Goal: Leave review/rating: Leave review/rating

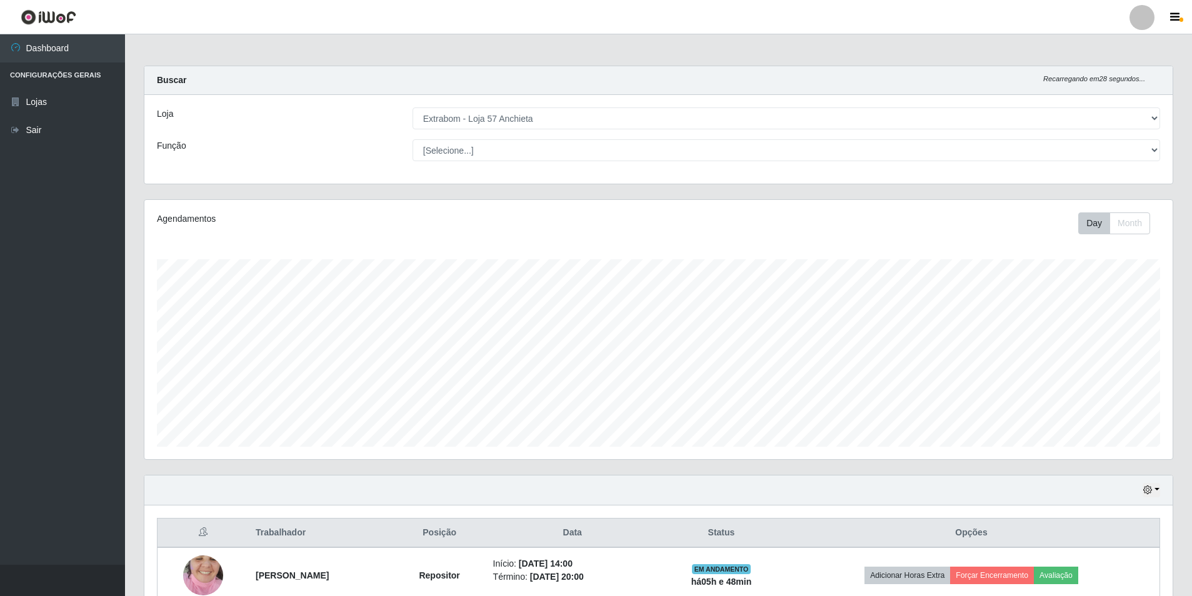
select select "470"
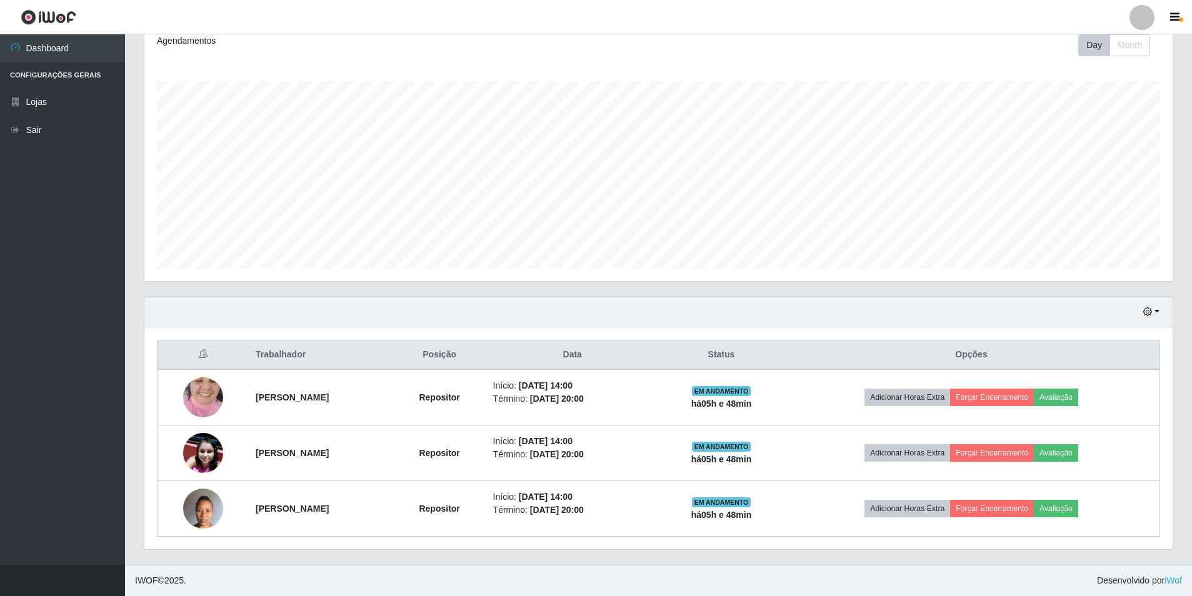
scroll to position [259, 1028]
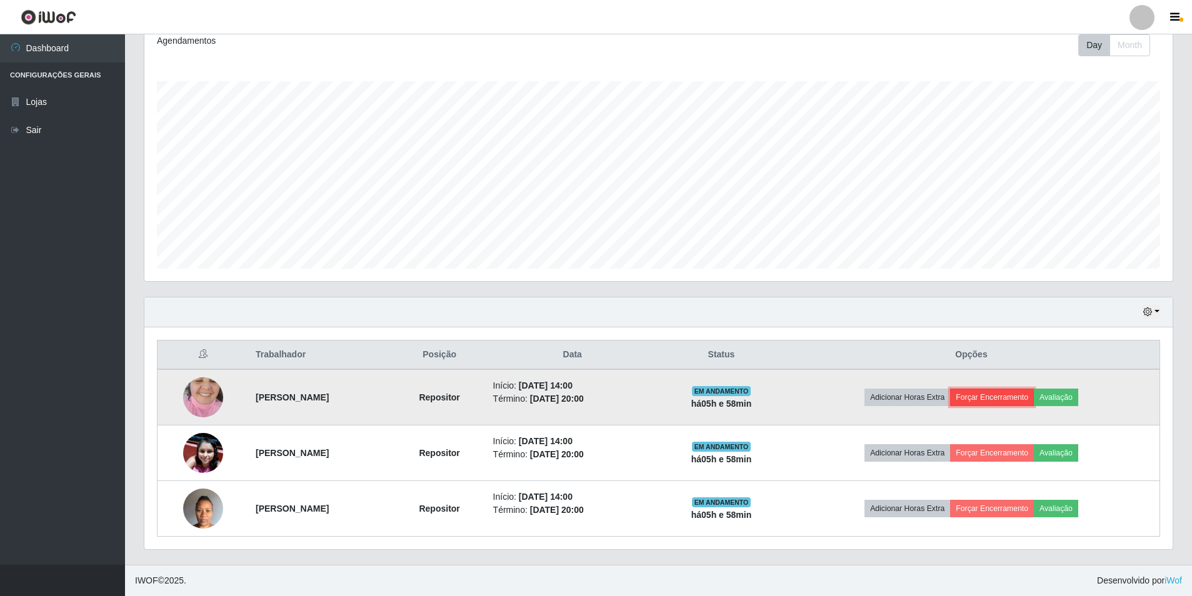
click at [1016, 396] on button "Forçar Encerramento" at bounding box center [992, 398] width 84 height 18
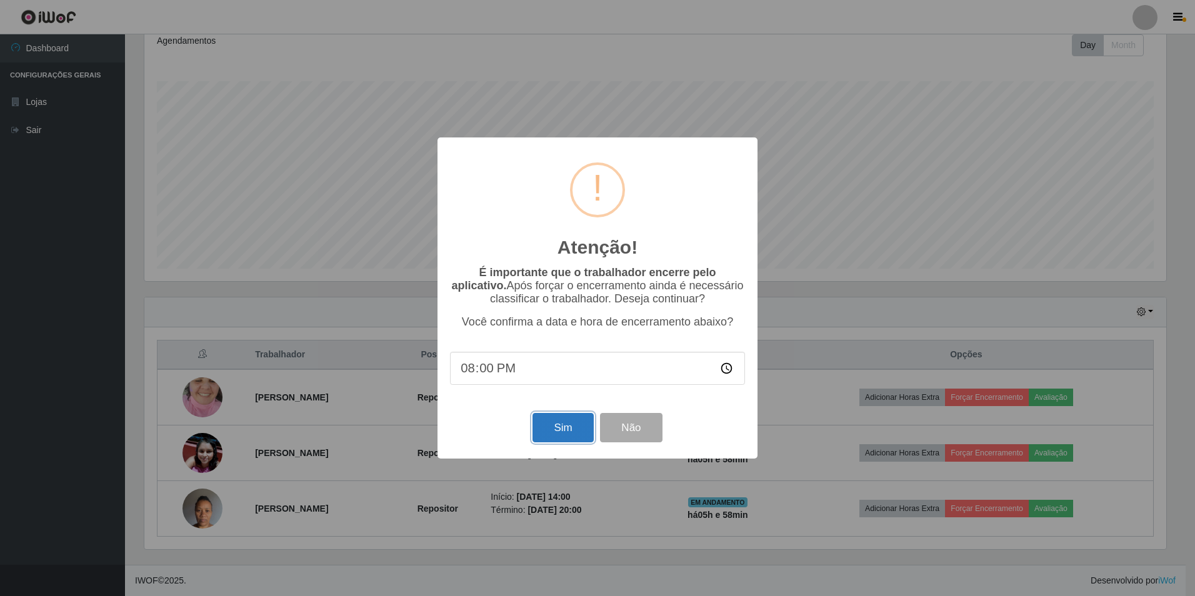
click at [561, 438] on button "Sim" at bounding box center [563, 427] width 61 height 29
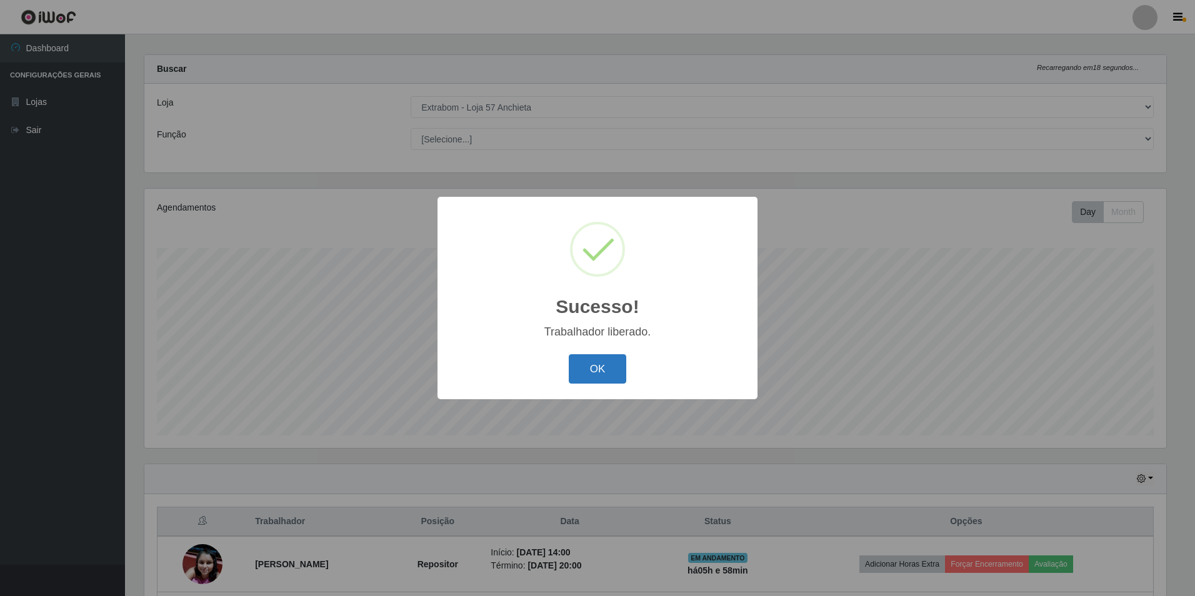
click at [609, 374] on button "OK" at bounding box center [598, 368] width 58 height 29
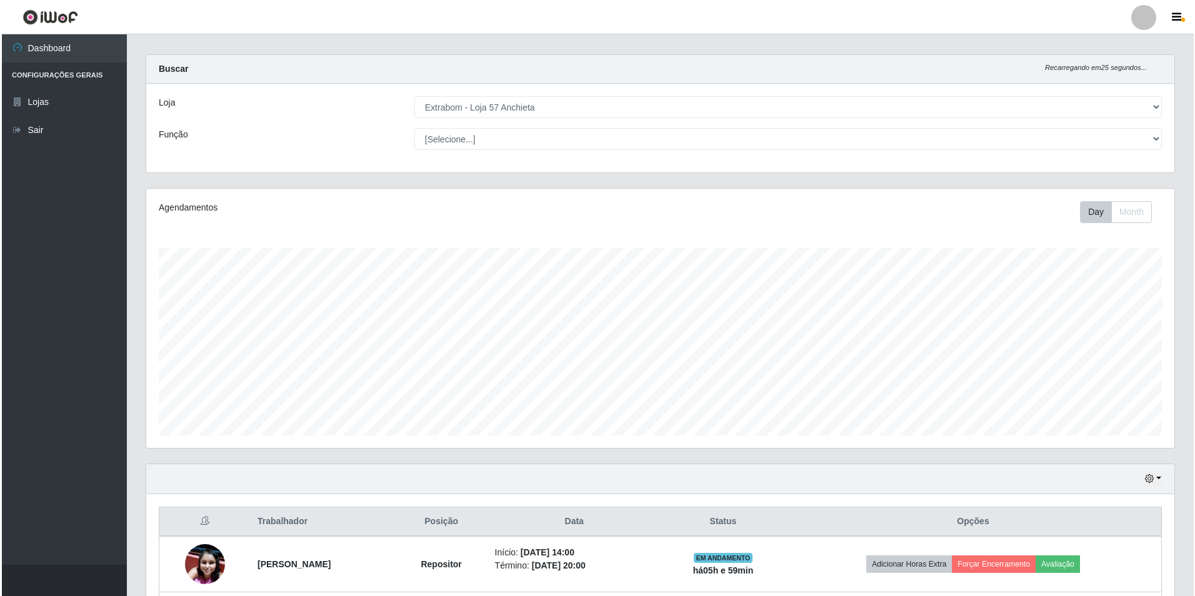
scroll to position [123, 0]
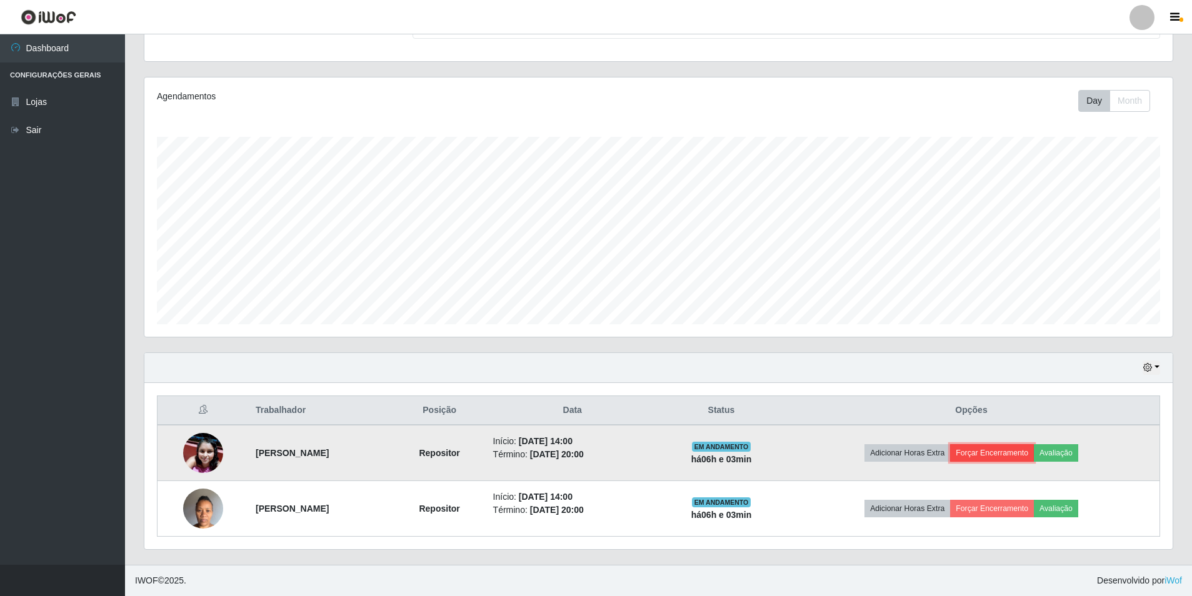
click at [1021, 460] on button "Forçar Encerramento" at bounding box center [992, 453] width 84 height 18
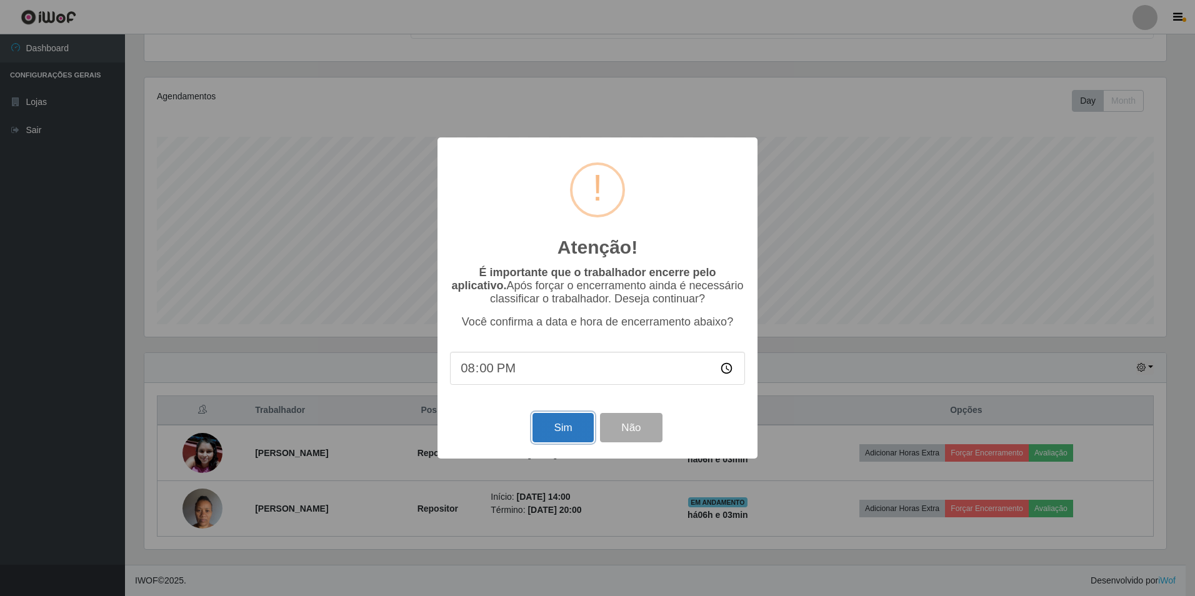
click at [569, 426] on button "Sim" at bounding box center [563, 427] width 61 height 29
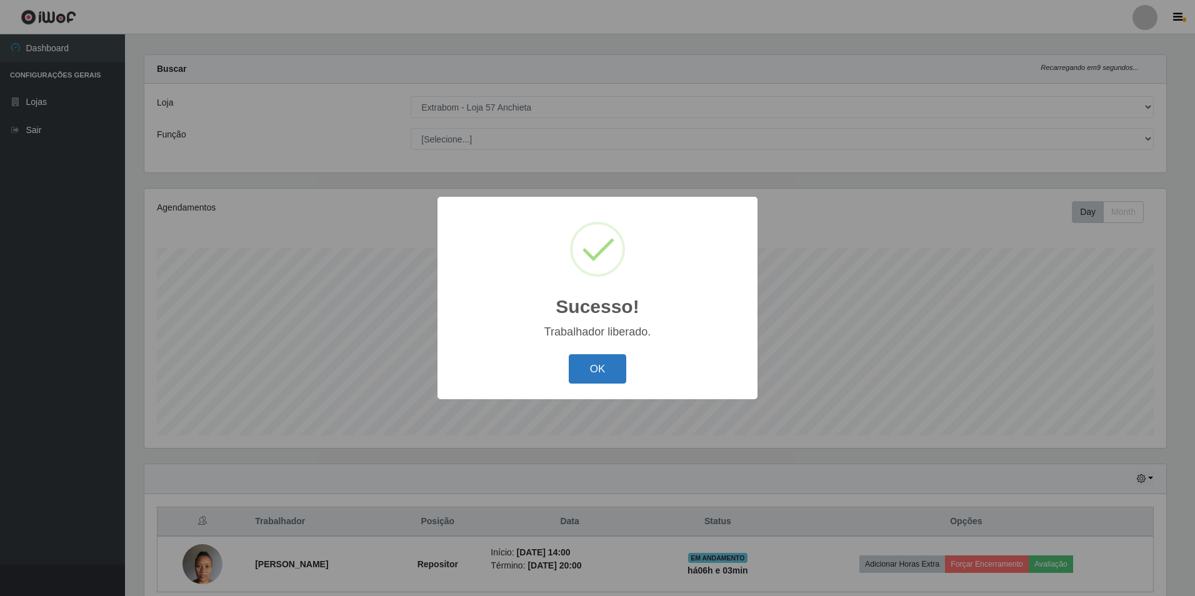
click at [597, 366] on button "OK" at bounding box center [598, 368] width 58 height 29
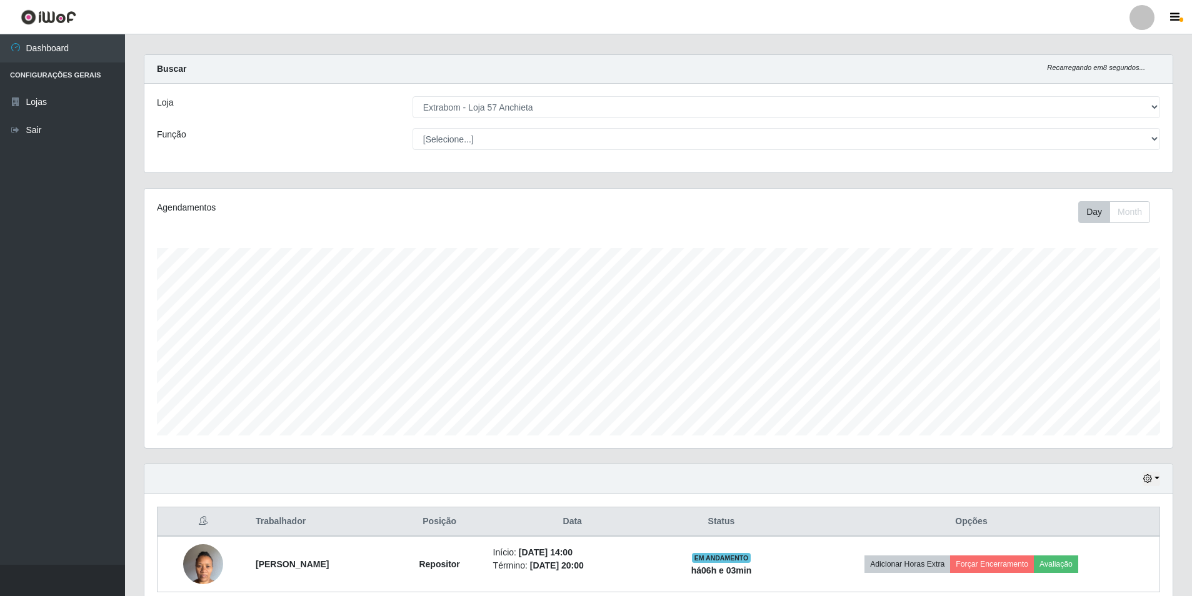
scroll to position [67, 0]
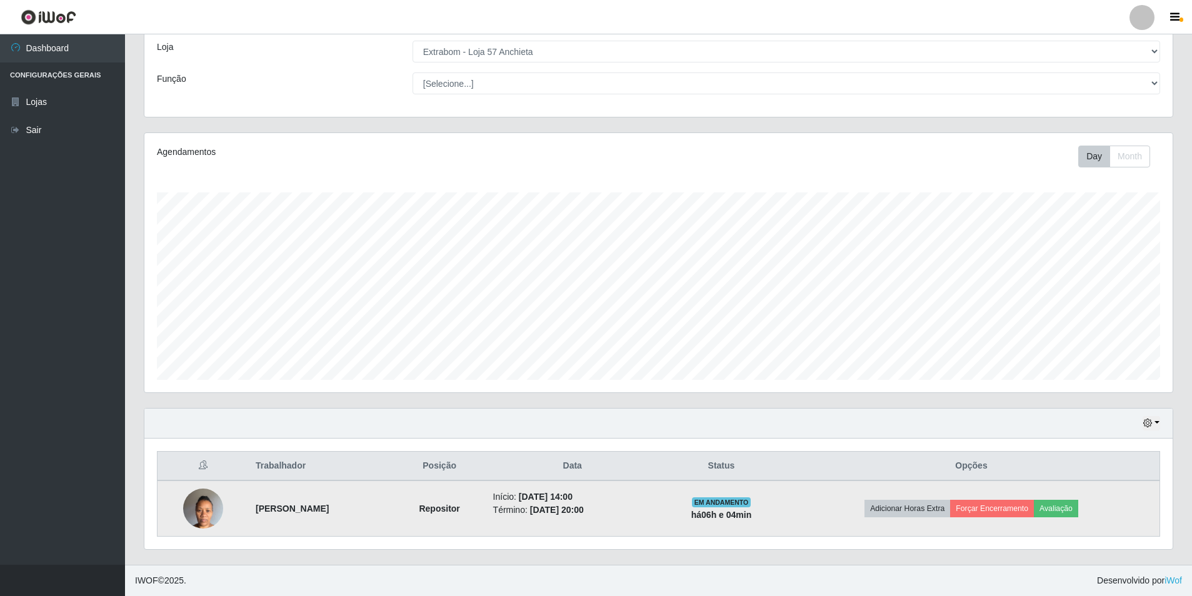
click at [206, 511] on img at bounding box center [203, 508] width 40 height 53
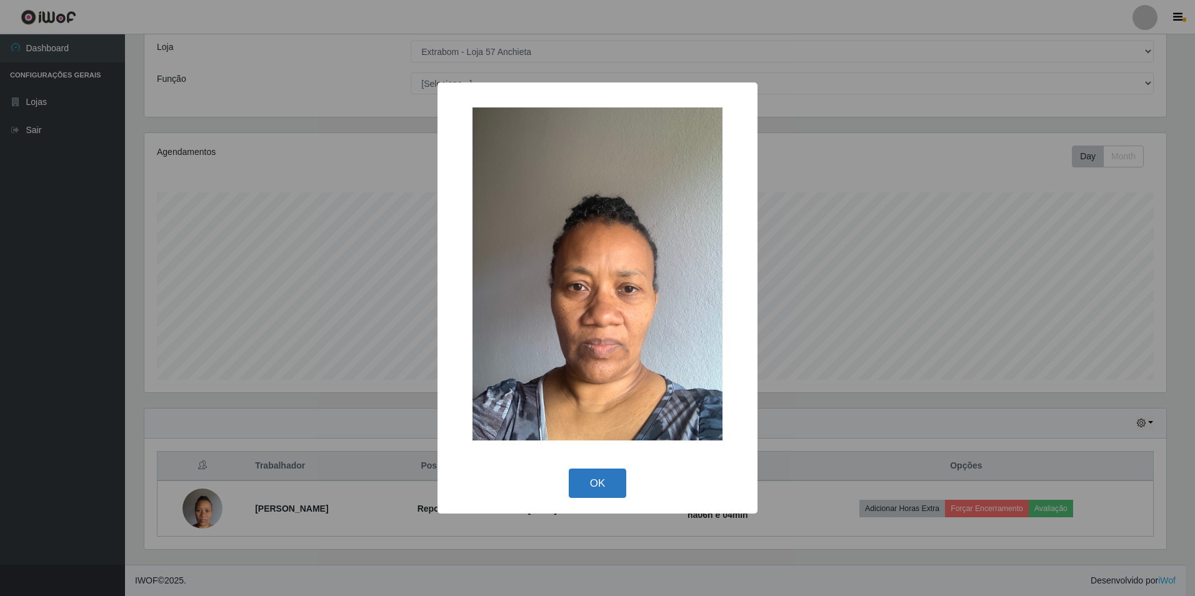
click at [601, 478] on button "OK" at bounding box center [598, 483] width 58 height 29
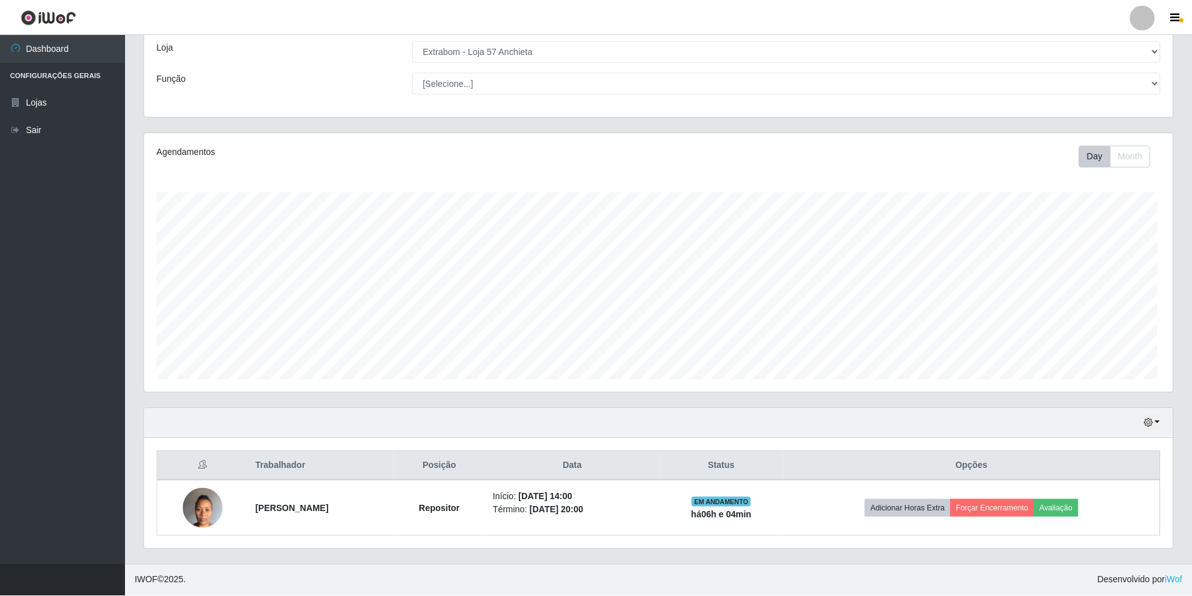
scroll to position [259, 1028]
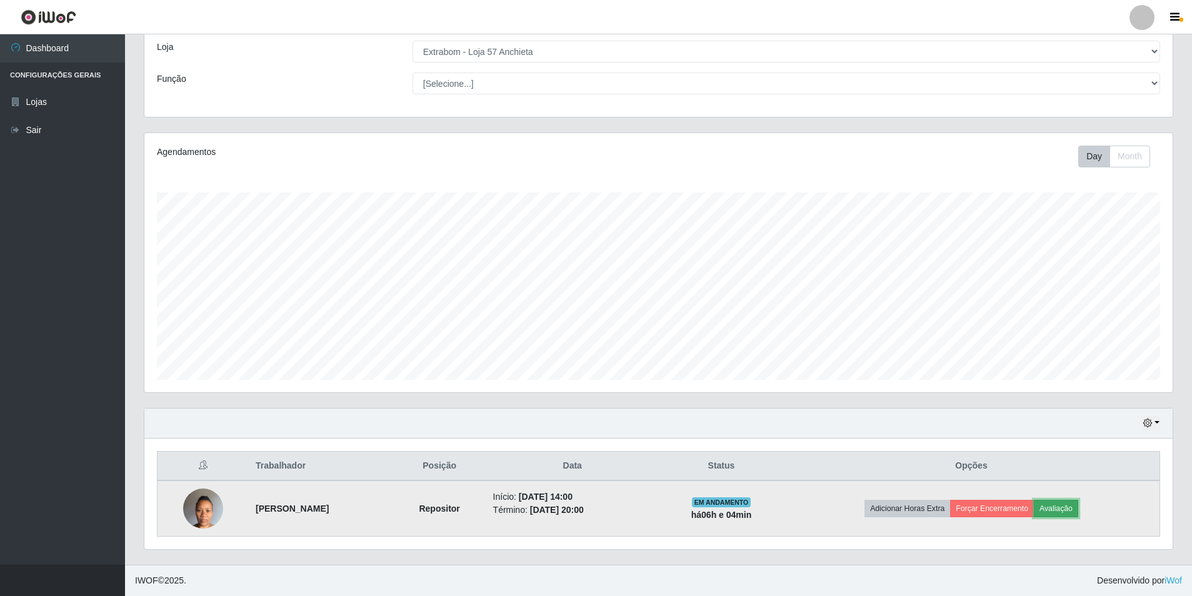
click at [1072, 513] on button "Avaliação" at bounding box center [1056, 509] width 44 height 18
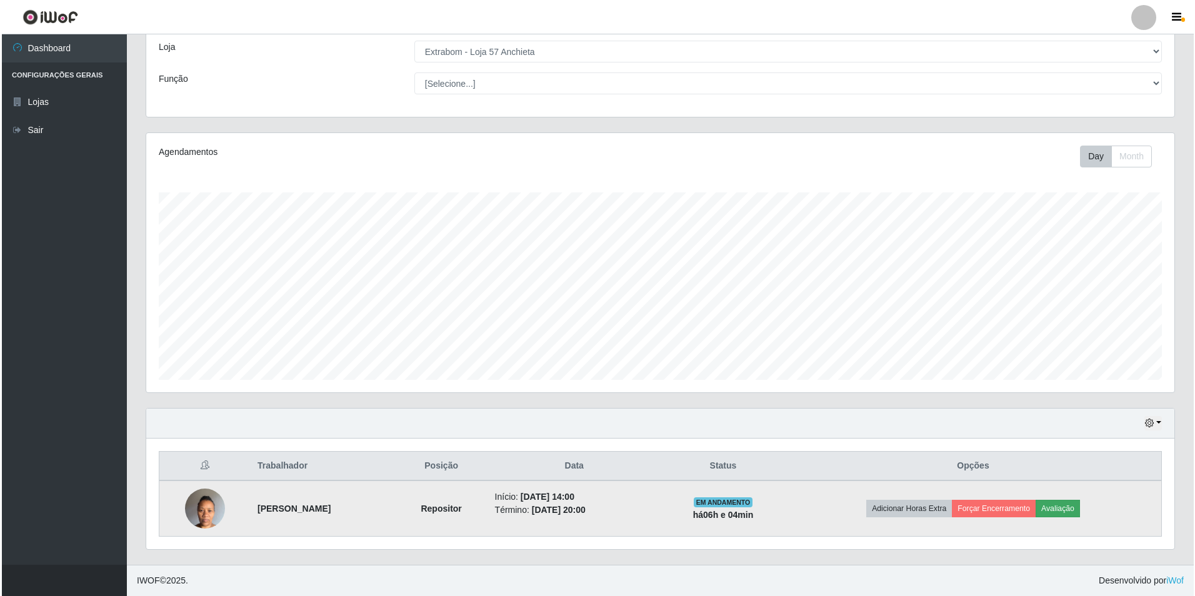
scroll to position [259, 1022]
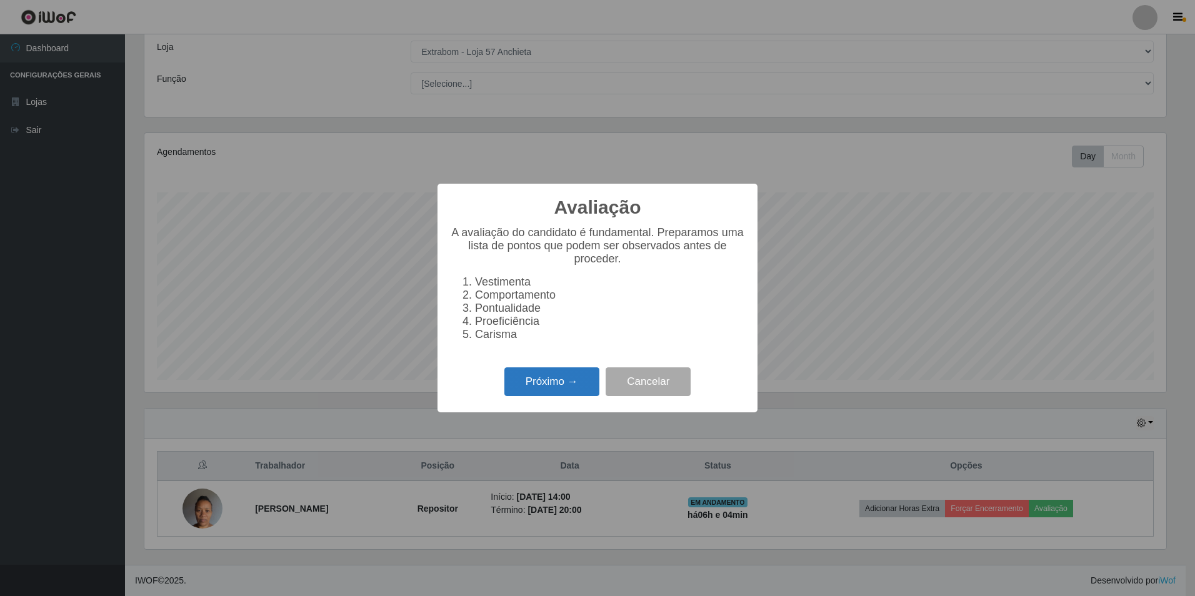
click at [570, 388] on button "Próximo →" at bounding box center [551, 382] width 95 height 29
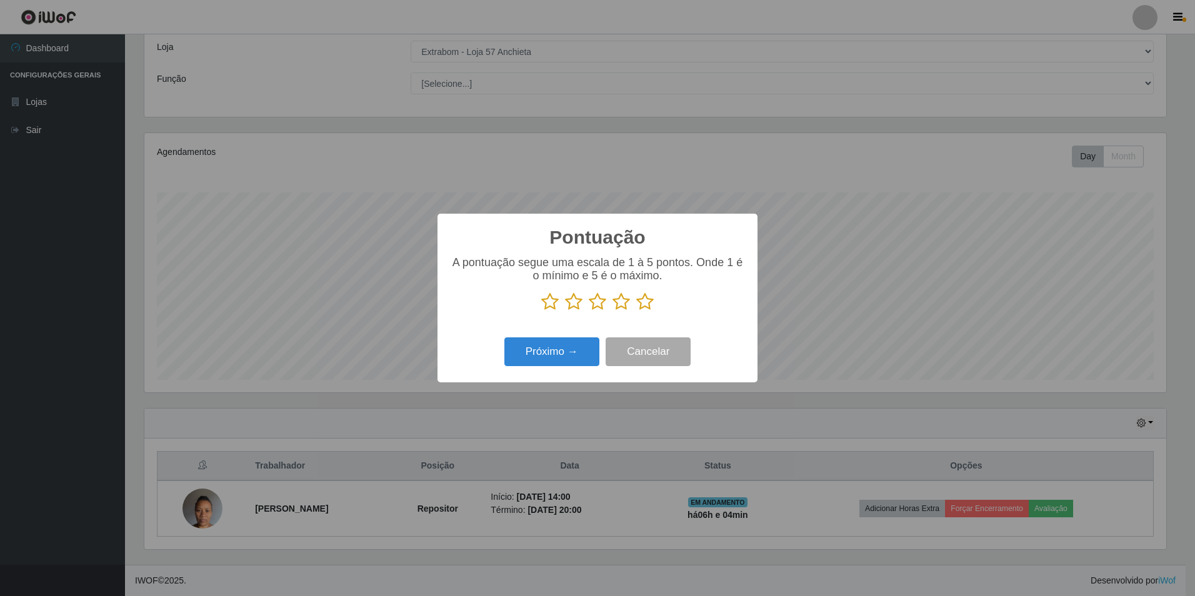
click at [641, 296] on icon at bounding box center [645, 302] width 18 height 19
click at [636, 311] on input "radio" at bounding box center [636, 311] width 0 height 0
click at [592, 358] on button "Próximo →" at bounding box center [551, 352] width 95 height 29
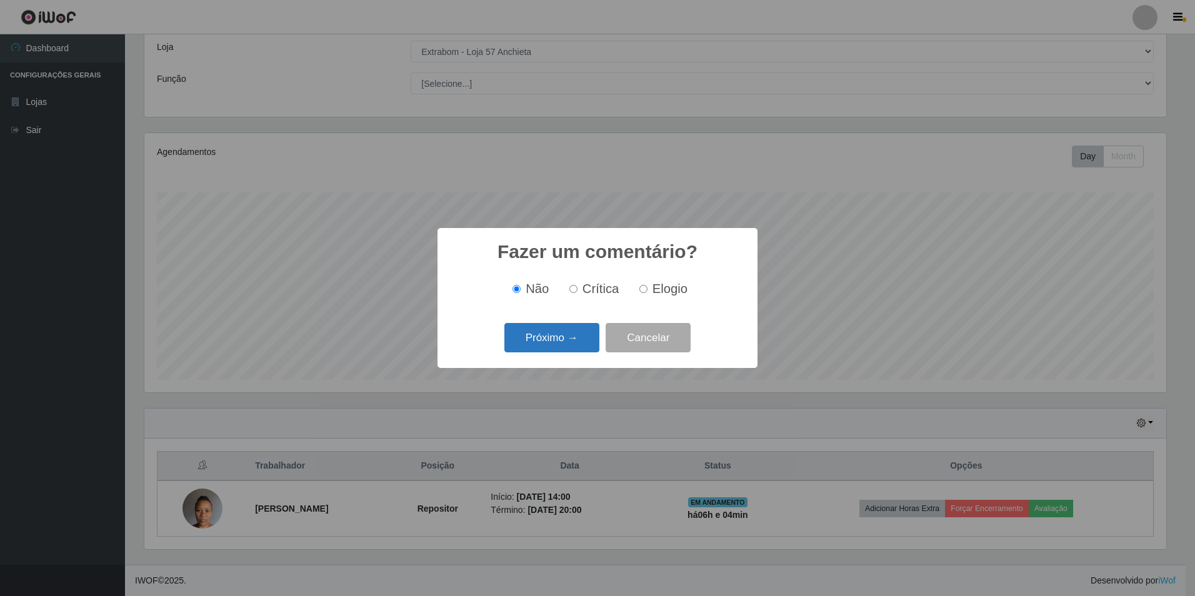
click at [569, 336] on button "Próximo →" at bounding box center [551, 337] width 95 height 29
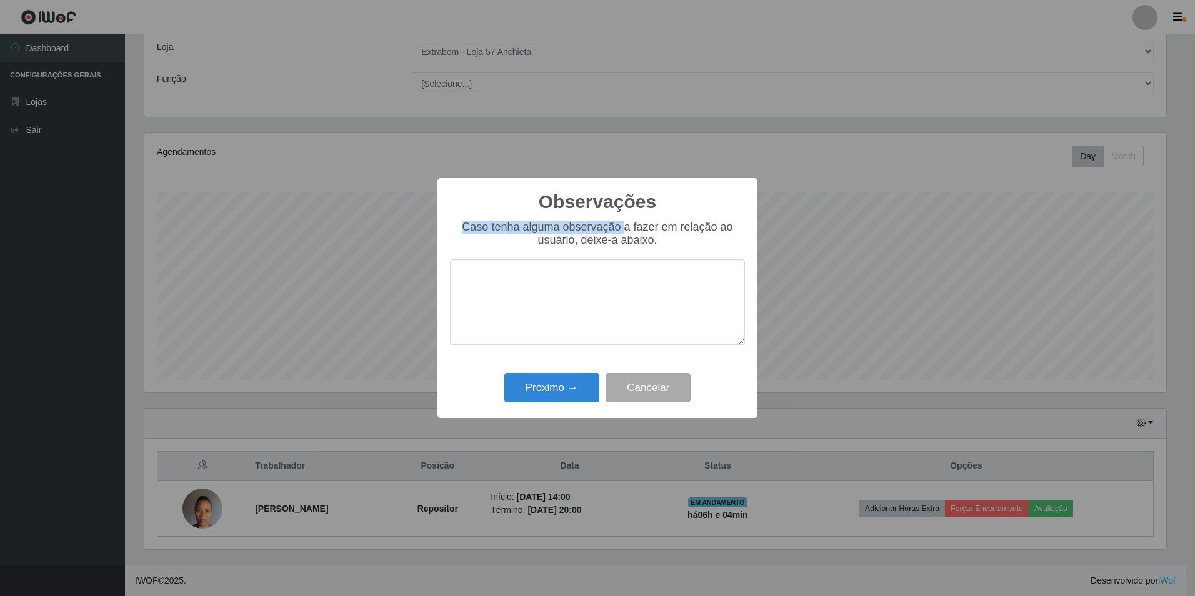
drag, startPoint x: 464, startPoint y: 228, endPoint x: 623, endPoint y: 230, distance: 159.4
click at [623, 230] on div "Caso tenha alguma observação a fazer em relação ao usuário, deixe-a abaixo." at bounding box center [597, 234] width 295 height 26
click at [564, 383] on button "Próximo →" at bounding box center [551, 387] width 95 height 29
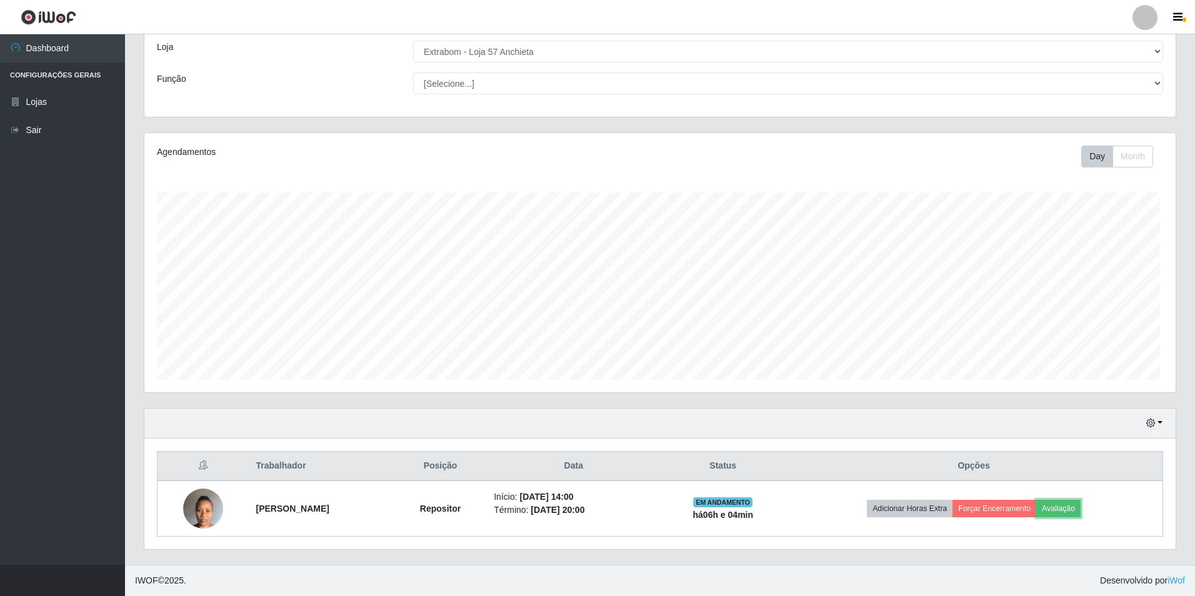
scroll to position [259, 1028]
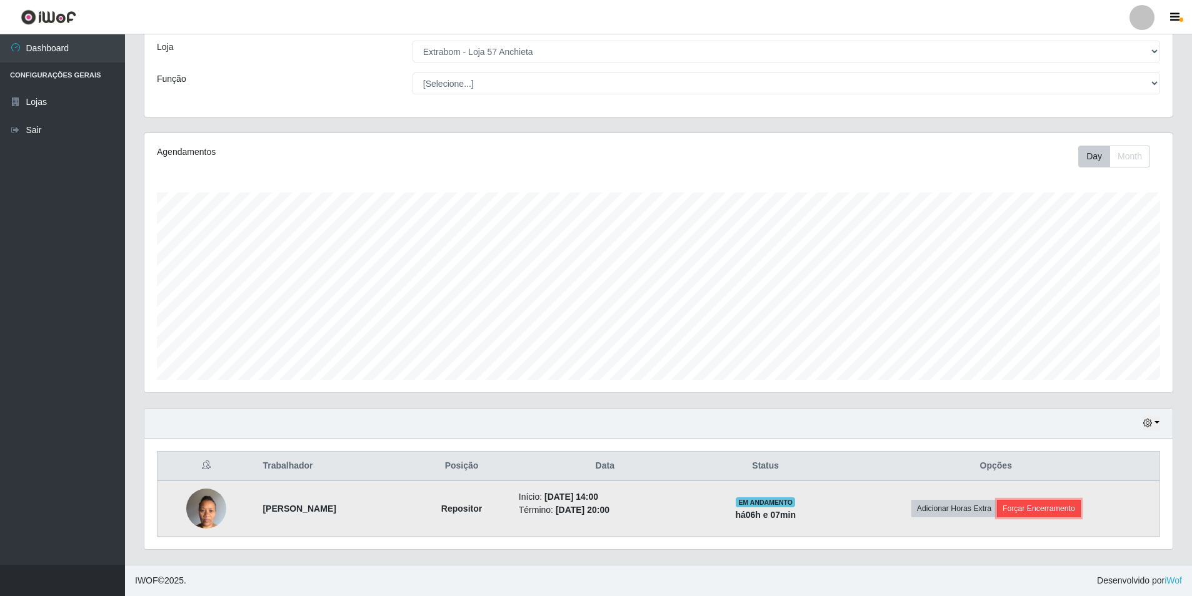
click at [1021, 513] on button "Forçar Encerramento" at bounding box center [1039, 509] width 84 height 18
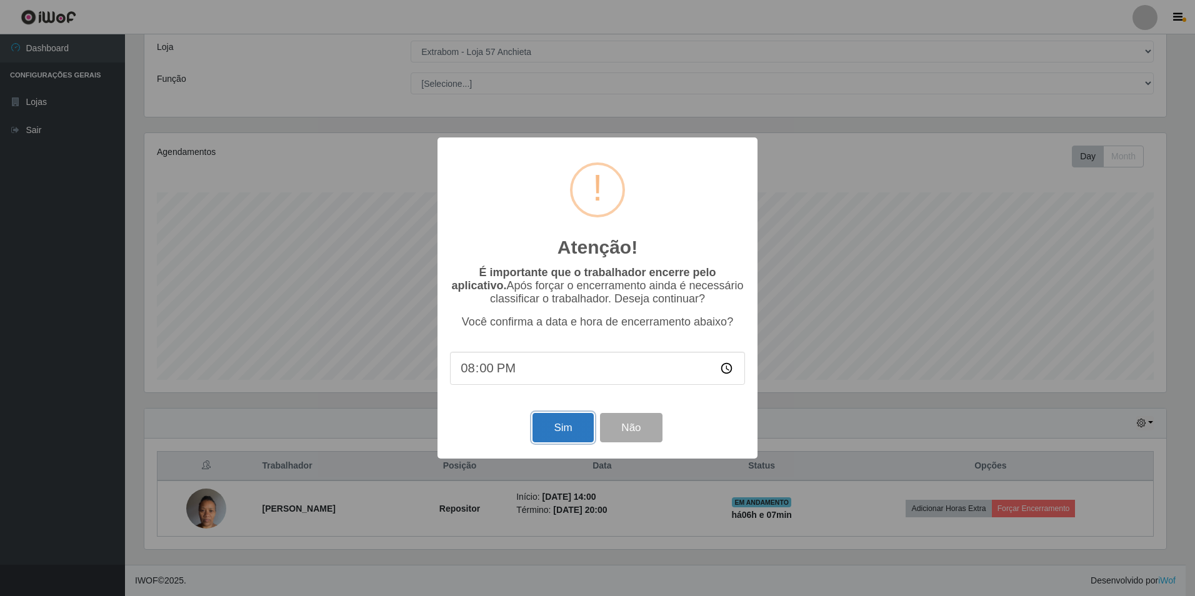
click at [553, 433] on button "Sim" at bounding box center [563, 427] width 61 height 29
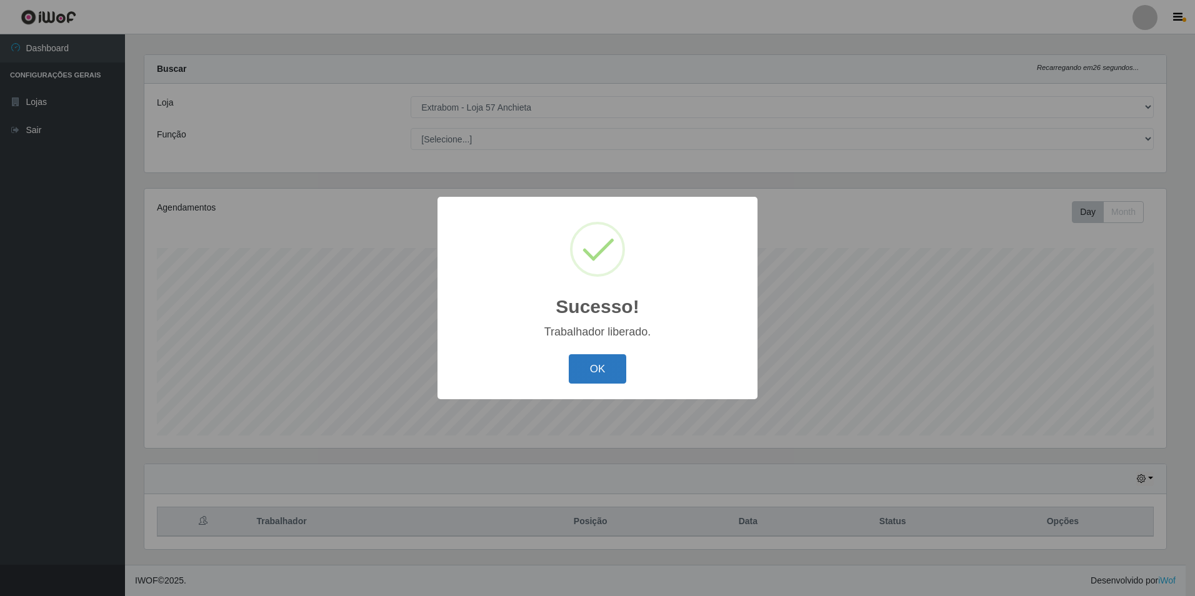
click at [592, 369] on button "OK" at bounding box center [598, 368] width 58 height 29
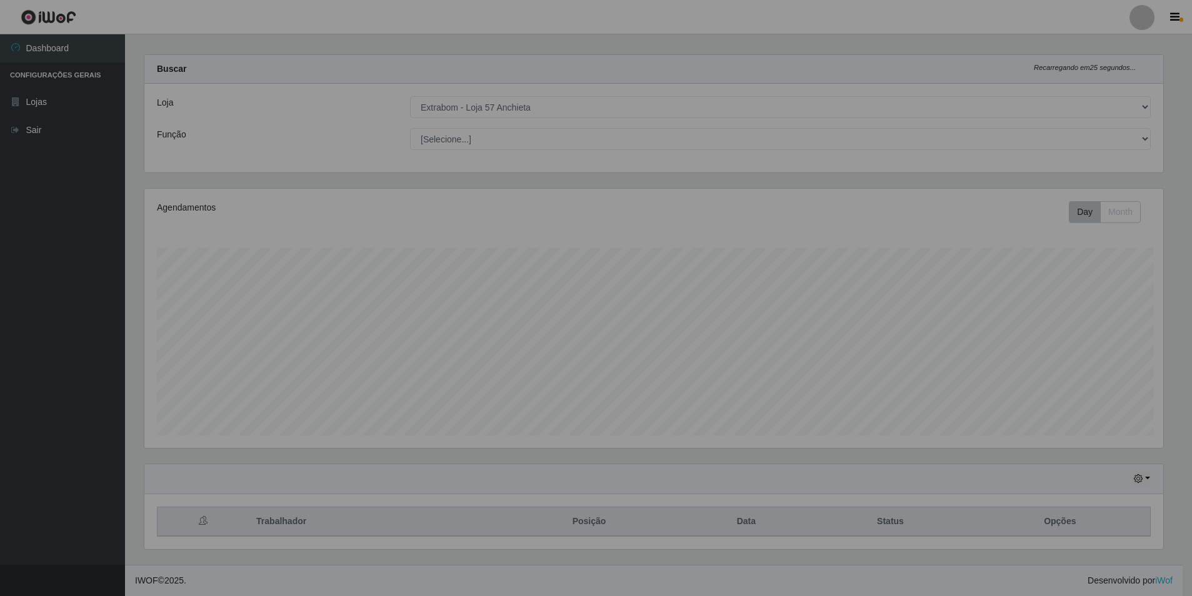
scroll to position [259, 1028]
